Goal: Find specific page/section: Find specific page/section

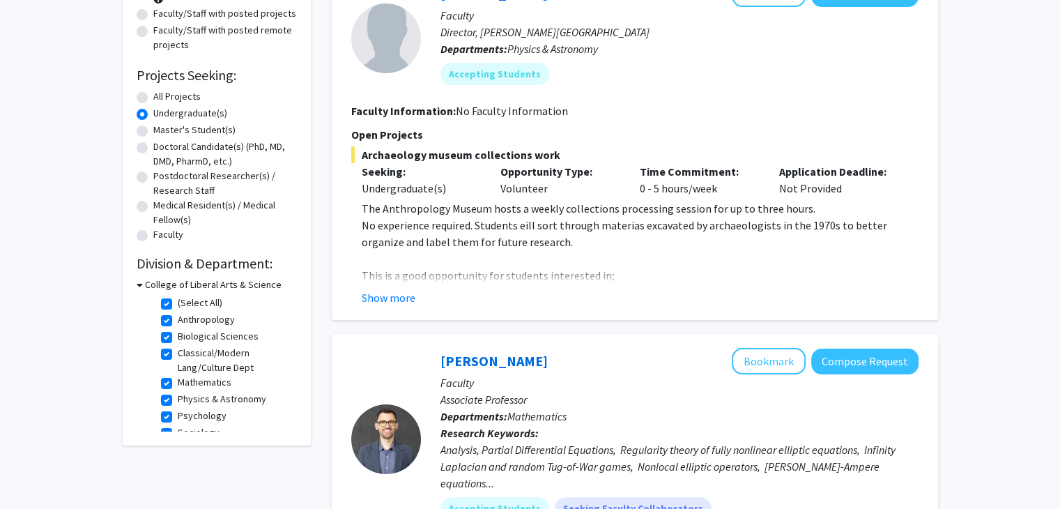
scroll to position [175, 0]
click at [397, 293] on button "Show more" at bounding box center [389, 296] width 54 height 17
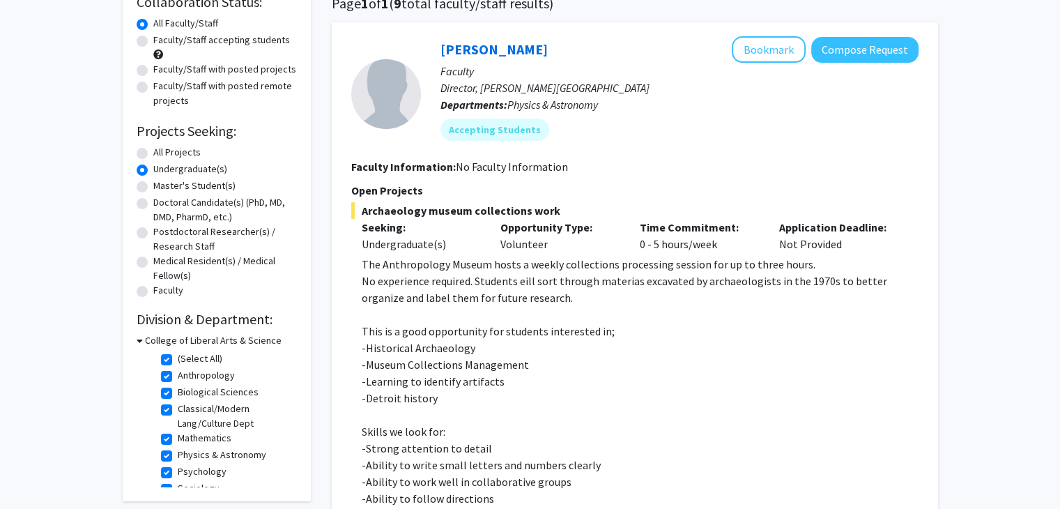
scroll to position [0, 0]
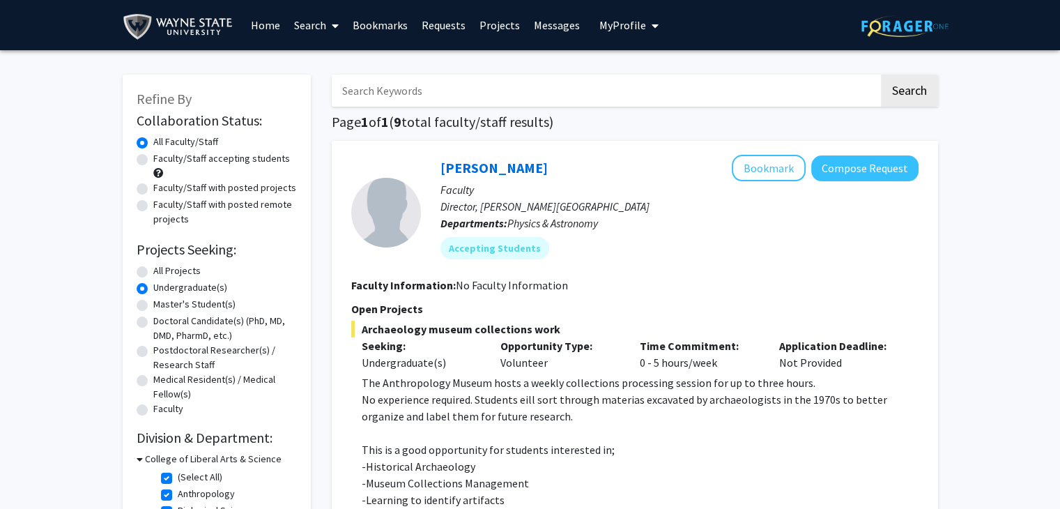
click at [379, 20] on link "Bookmarks" at bounding box center [380, 25] width 69 height 49
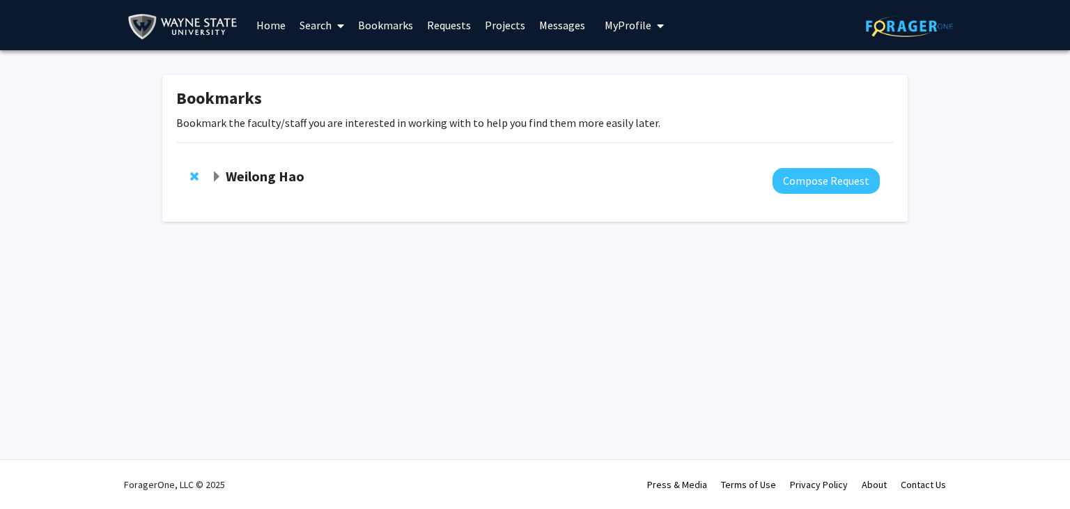
click at [231, 170] on strong "Weilong Hao" at bounding box center [265, 175] width 79 height 17
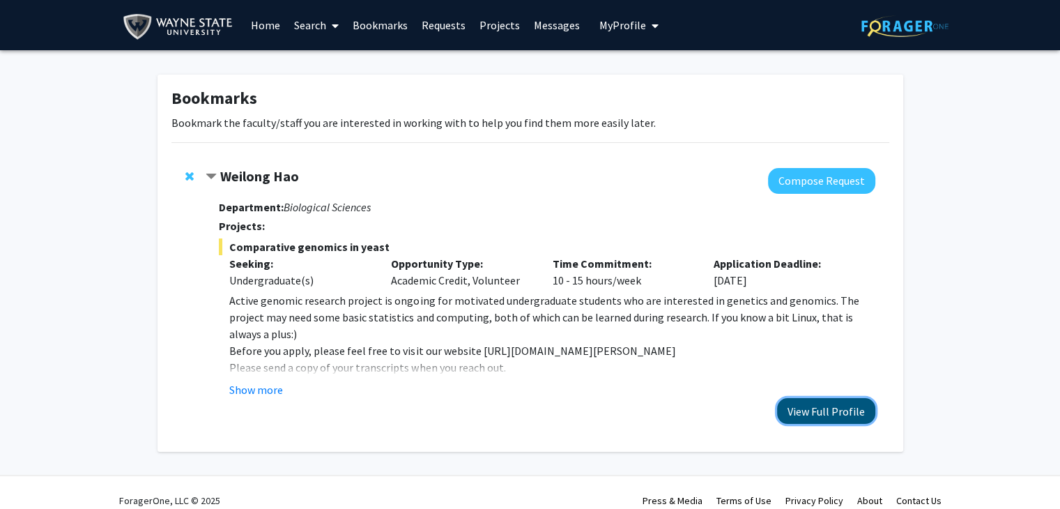
click at [847, 408] on button "View Full Profile" at bounding box center [826, 411] width 98 height 26
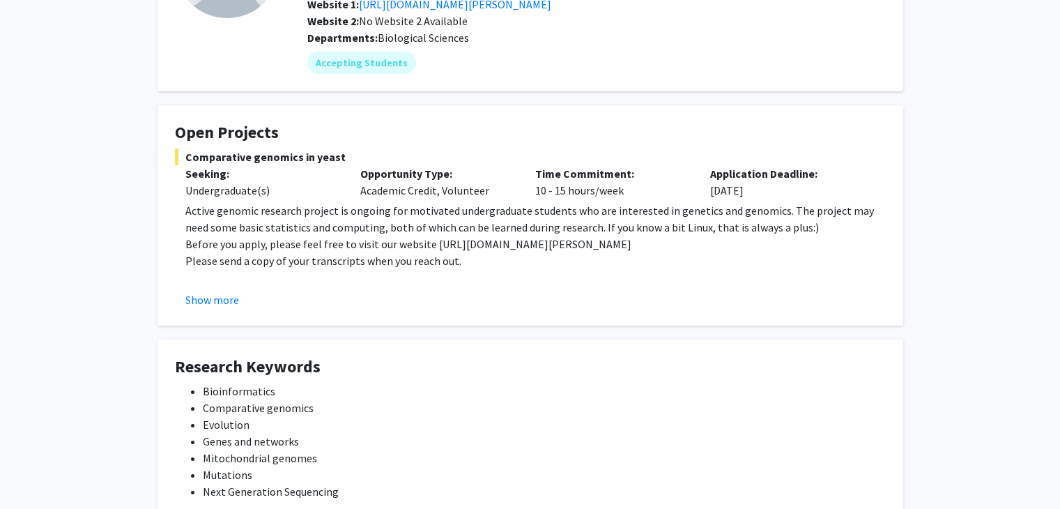
scroll to position [146, 0]
